Goal: Task Accomplishment & Management: Use online tool/utility

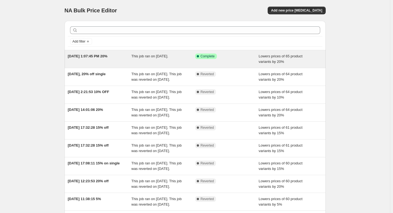
click at [98, 57] on span "[DATE] 1:07:45 PM 20%" at bounding box center [88, 56] width 40 height 4
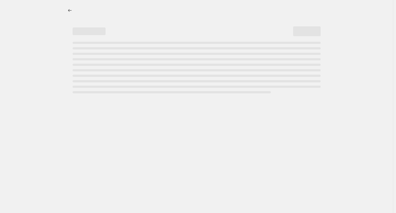
select select "percentage"
select select "tag"
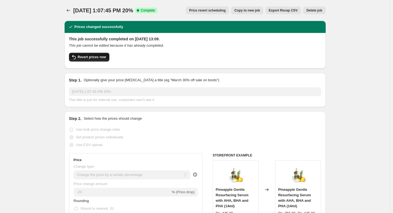
click at [91, 54] on button "Revert prices now" at bounding box center [89, 57] width 40 height 9
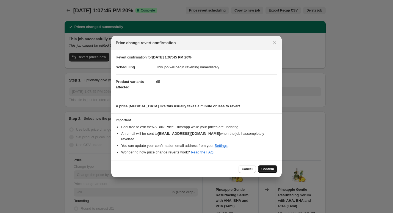
click at [268, 167] on span "Confirm" at bounding box center [267, 169] width 13 height 4
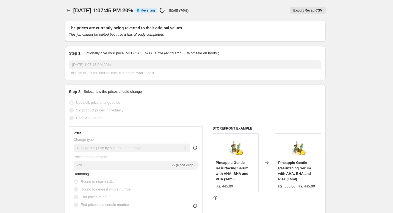
select select "percentage"
select select "tag"
